Goal: Navigation & Orientation: Find specific page/section

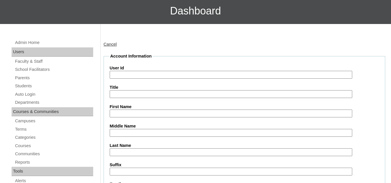
scroll to position [29, 0]
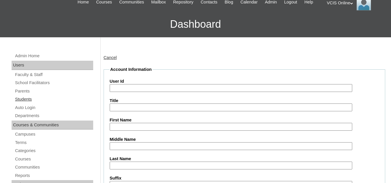
click at [23, 99] on link "Students" at bounding box center [53, 99] width 79 height 7
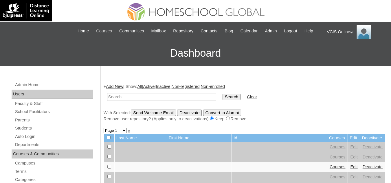
click at [103, 31] on span "Courses" at bounding box center [104, 31] width 16 height 7
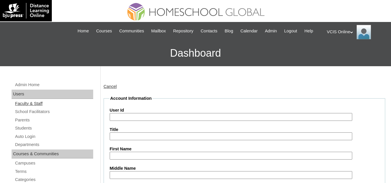
click at [28, 105] on link "Faculty & Staff" at bounding box center [53, 103] width 79 height 7
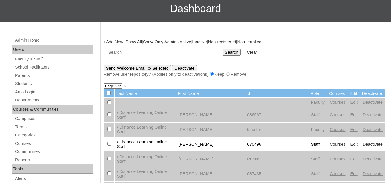
scroll to position [58, 0]
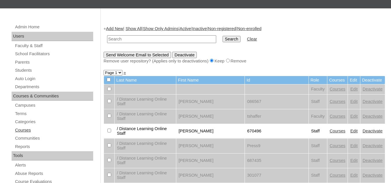
click at [32, 130] on link "Courses" at bounding box center [53, 130] width 79 height 7
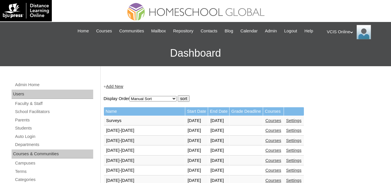
click at [219, 97] on form "Display Order Begin Date Ascending Begin Date Descending End Date Ascending End…" at bounding box center [244, 98] width 281 height 6
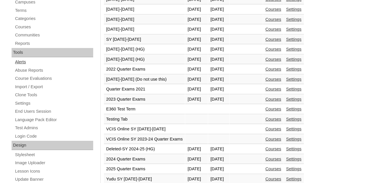
scroll to position [145, 0]
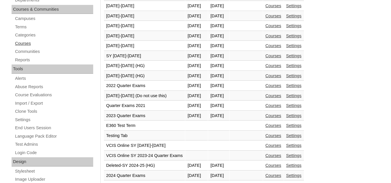
click at [21, 42] on link "Courses" at bounding box center [53, 43] width 79 height 7
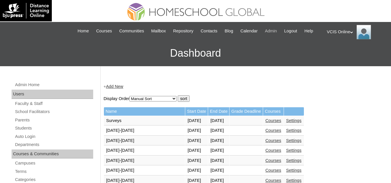
click at [269, 31] on span "Admin" at bounding box center [271, 31] width 12 height 7
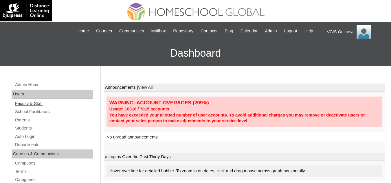
click at [32, 106] on link "Faculty & Staff" at bounding box center [53, 103] width 79 height 7
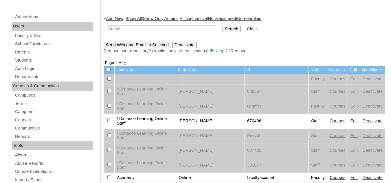
scroll to position [58, 0]
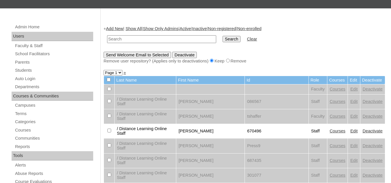
click at [148, 40] on input "text" at bounding box center [161, 39] width 109 height 8
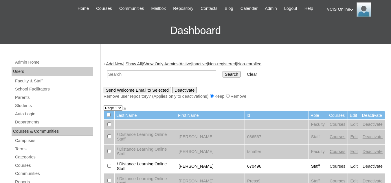
scroll to position [0, 0]
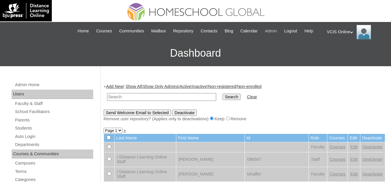
click at [271, 34] on span "Admin" at bounding box center [271, 31] width 12 height 7
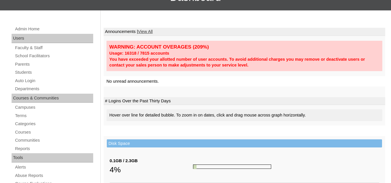
scroll to position [58, 0]
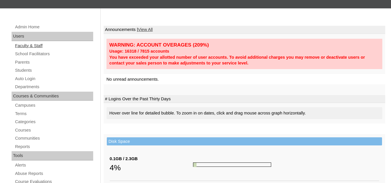
click at [37, 43] on link "Faculty & Staff" at bounding box center [53, 45] width 79 height 7
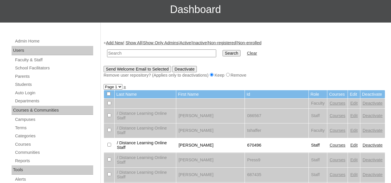
scroll to position [58, 0]
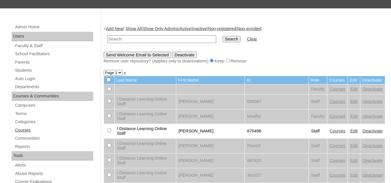
click at [24, 133] on link "Courses" at bounding box center [53, 130] width 79 height 7
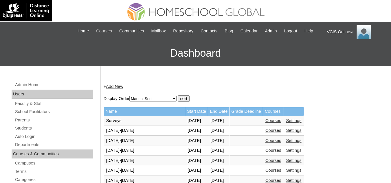
click at [109, 32] on span "Courses" at bounding box center [104, 31] width 16 height 7
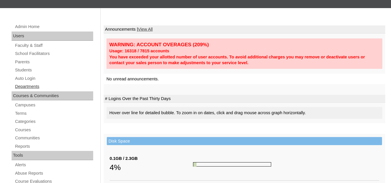
scroll to position [87, 0]
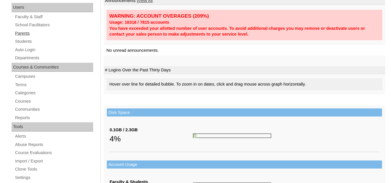
click at [20, 35] on link "Parents" at bounding box center [53, 33] width 79 height 7
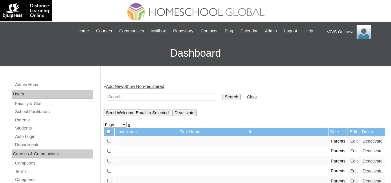
click at [348, 32] on div "VCIS Online My Profile My Settings Logout" at bounding box center [355, 32] width 58 height 14
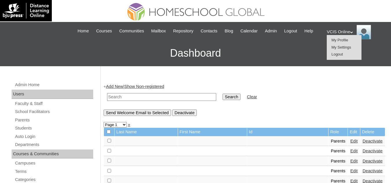
click at [362, 32] on img at bounding box center [363, 32] width 14 height 14
